Goal: Task Accomplishment & Management: Manage account settings

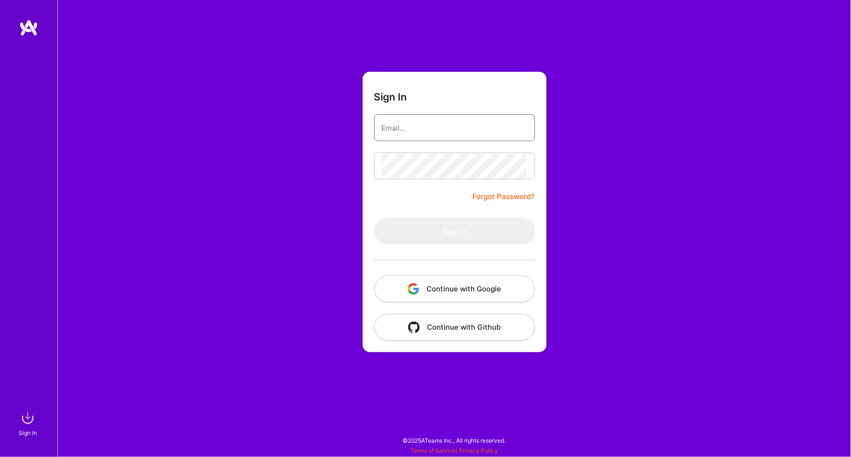
type input "[EMAIL_ADDRESS][DOMAIN_NAME]"
click at [454, 231] on button "Sign In" at bounding box center [454, 231] width 161 height 27
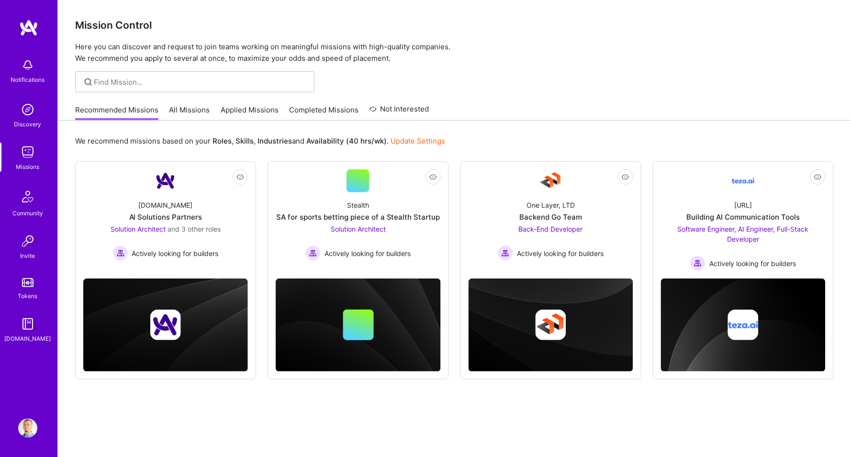
click at [310, 108] on link "Completed Missions" at bounding box center [323, 113] width 69 height 16
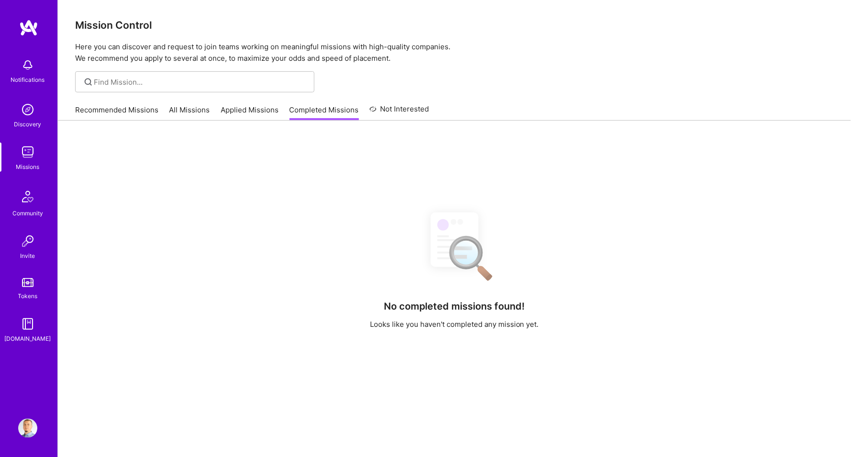
click at [238, 105] on link "Applied Missions" at bounding box center [250, 113] width 58 height 16
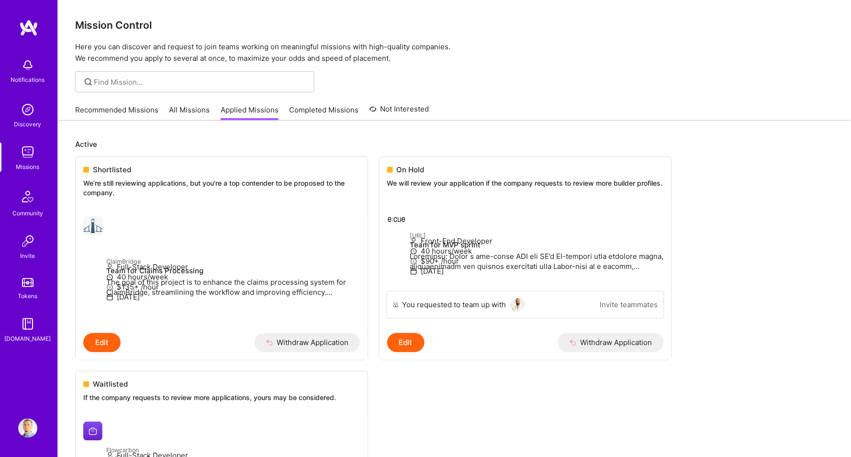
click at [173, 107] on link "All Missions" at bounding box center [189, 113] width 41 height 16
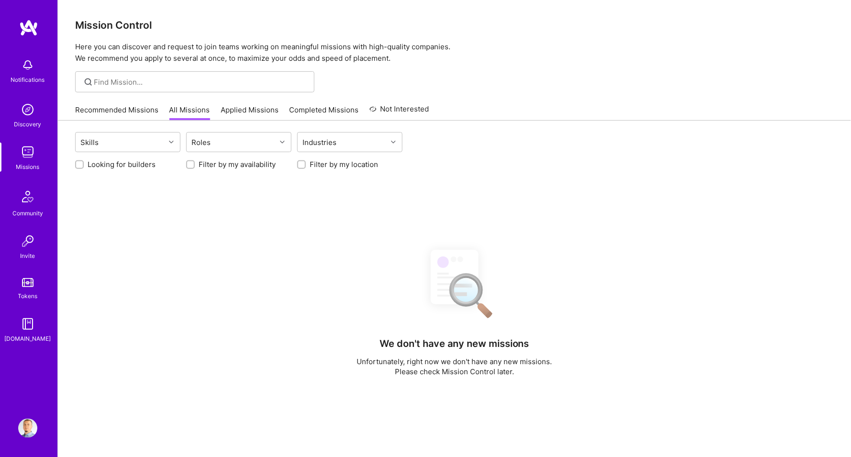
click at [148, 107] on link "Recommended Missions" at bounding box center [116, 113] width 83 height 16
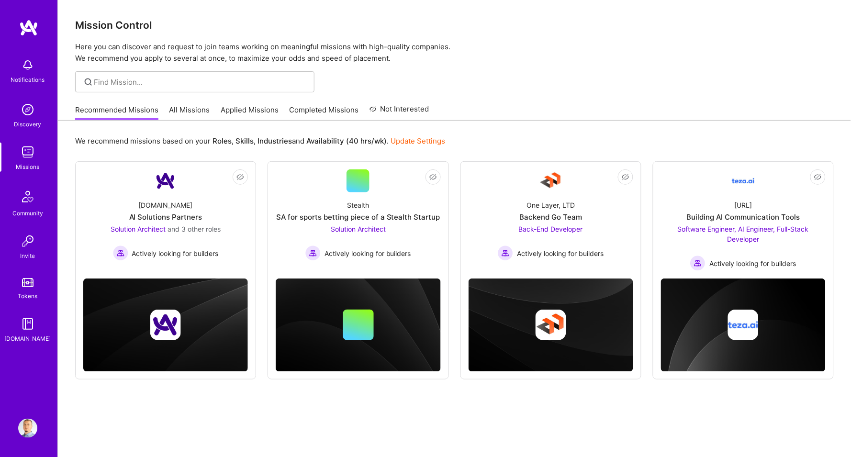
click at [378, 60] on p "Here you can discover and request to join teams working on meaningful missions …" at bounding box center [454, 52] width 758 height 23
